Goal: Navigation & Orientation: Go to known website

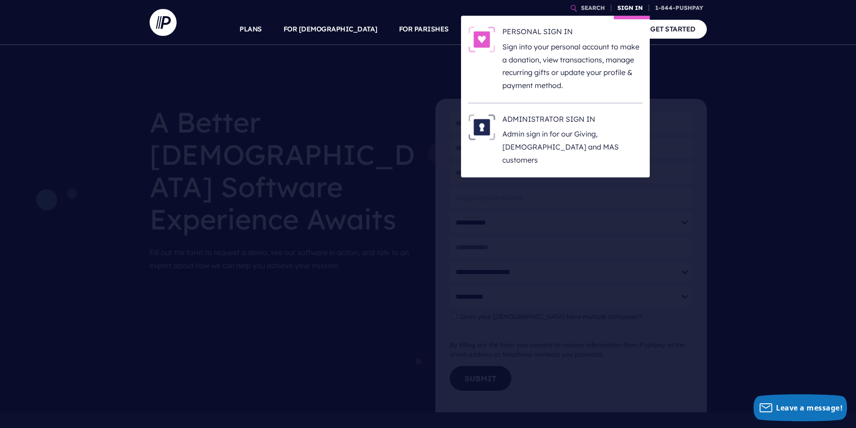
click at [633, 5] on link "SIGN IN" at bounding box center [630, 8] width 32 height 16
click at [554, 123] on h6 "ADMINISTRATOR SIGN IN" at bounding box center [572, 120] width 140 height 13
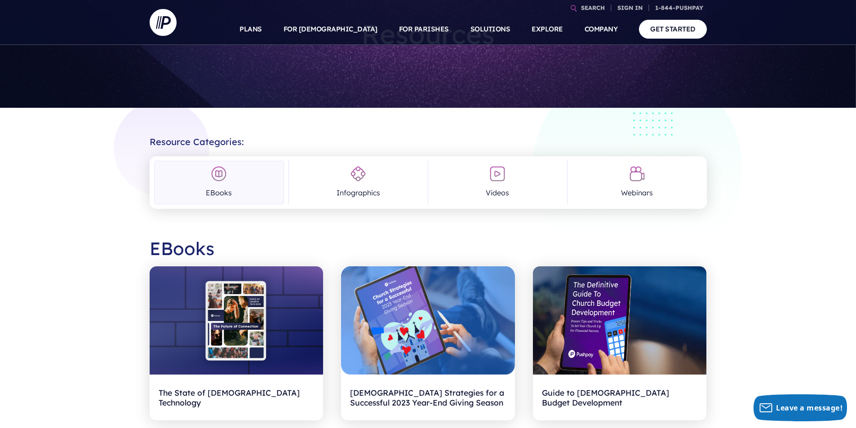
scroll to position [90, 0]
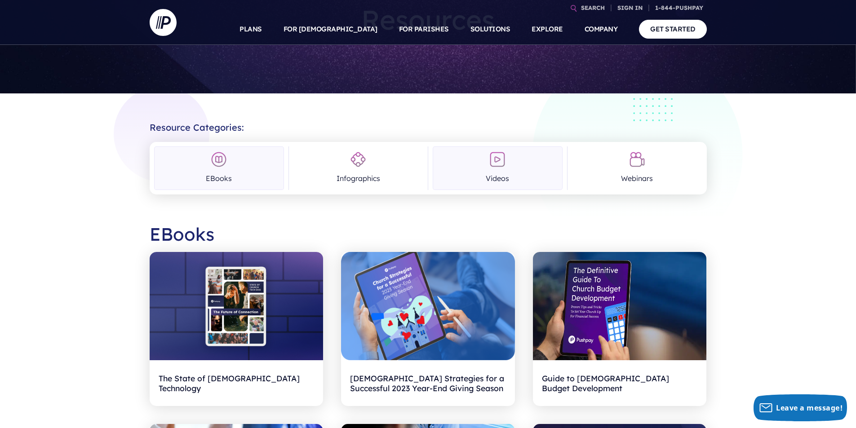
click at [496, 166] on img at bounding box center [497, 159] width 16 height 16
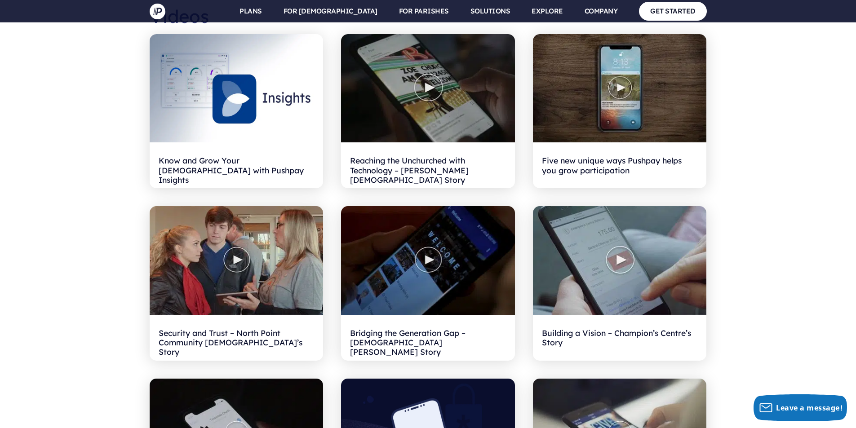
scroll to position [1101, 0]
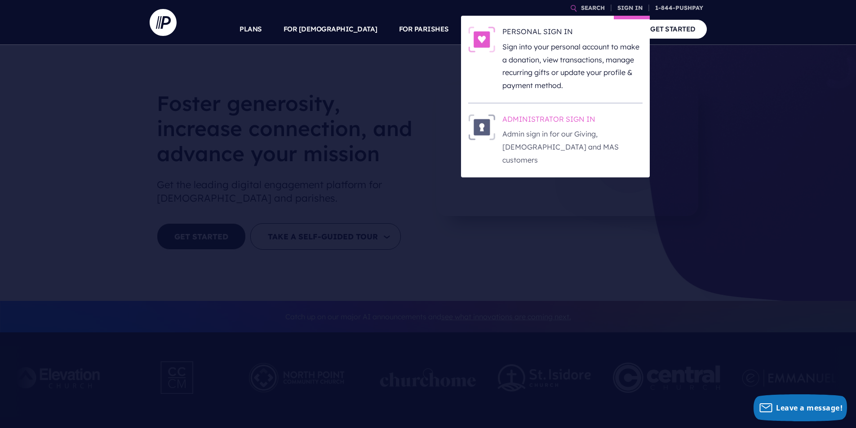
click at [568, 120] on h6 "ADMINISTRATOR SIGN IN" at bounding box center [572, 120] width 140 height 13
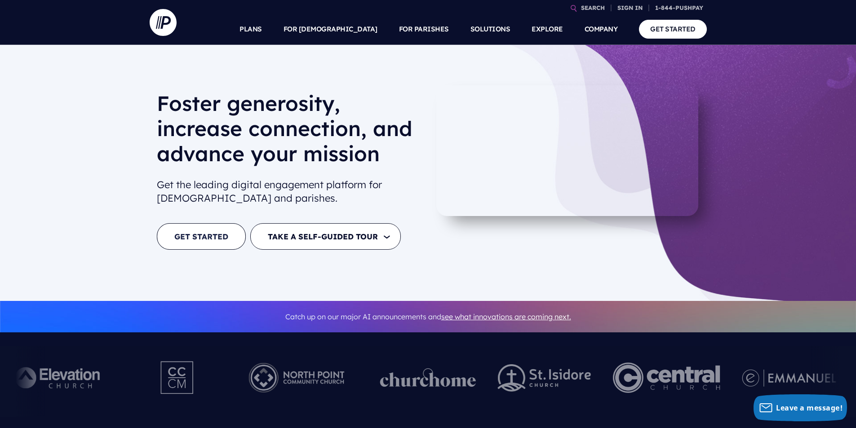
click at [211, 232] on link "GET STARTED" at bounding box center [201, 236] width 89 height 27
